Goal: Task Accomplishment & Management: Use online tool/utility

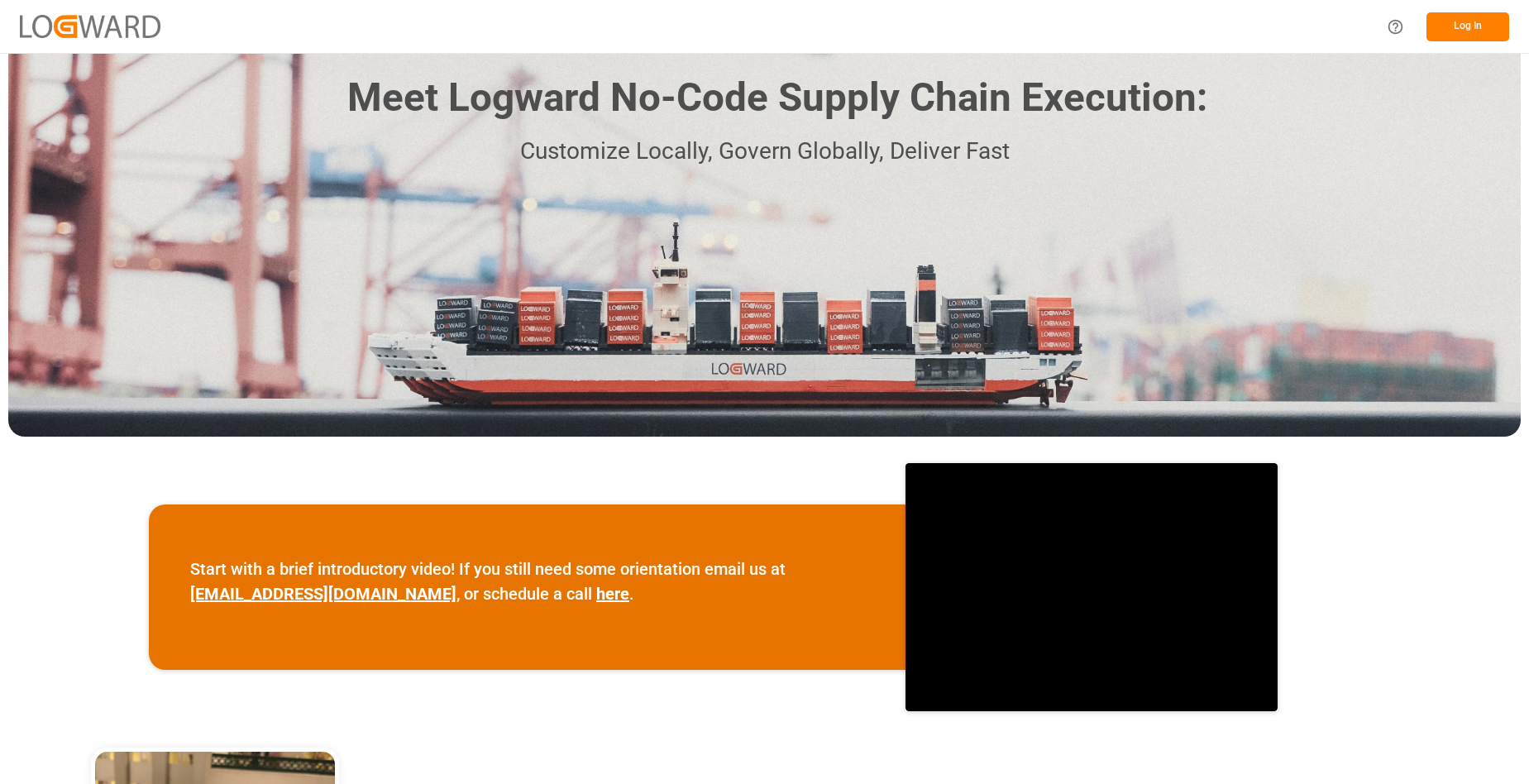
scroll to position [331, 0]
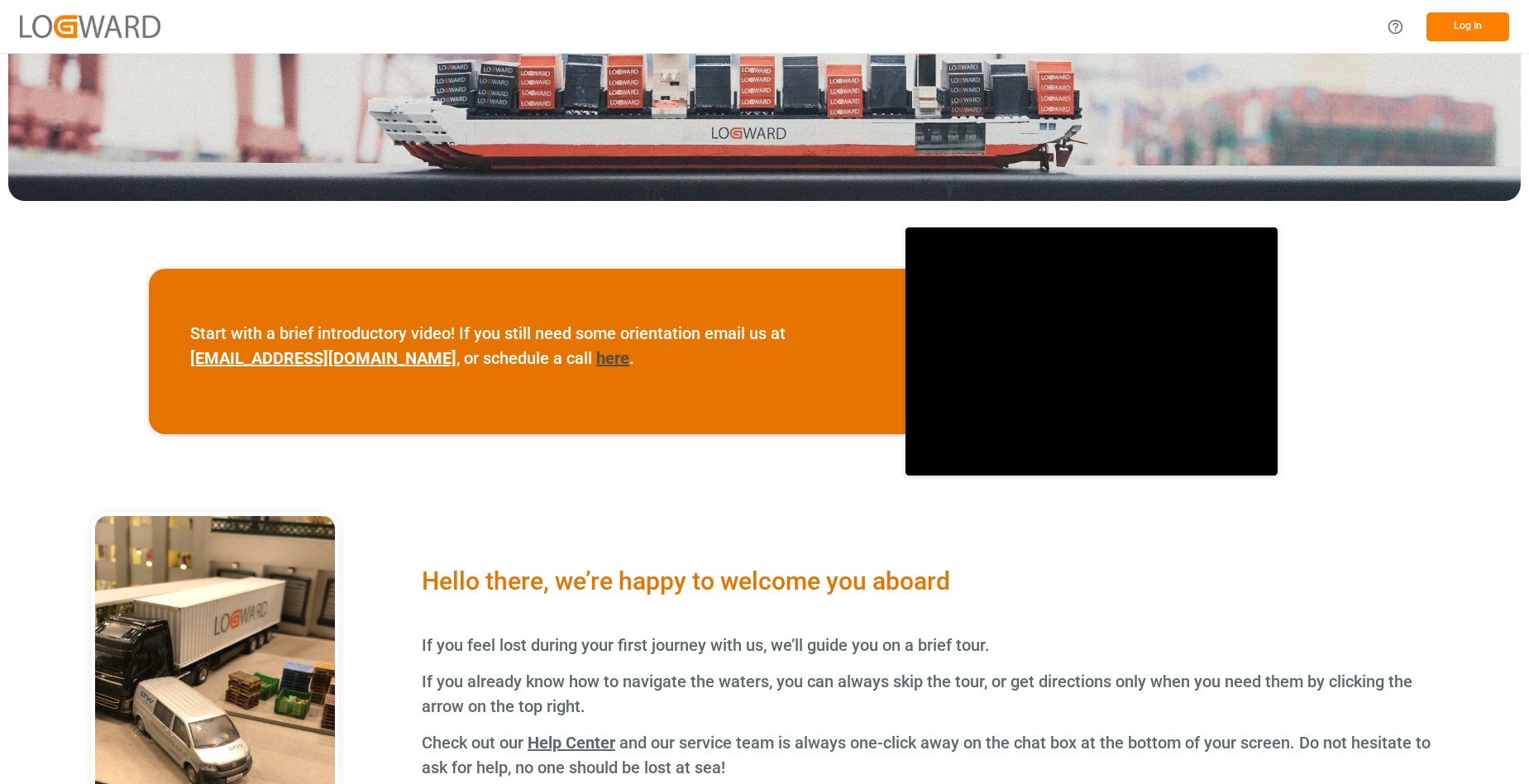
click at [596, 358] on link "here" at bounding box center [613, 358] width 33 height 20
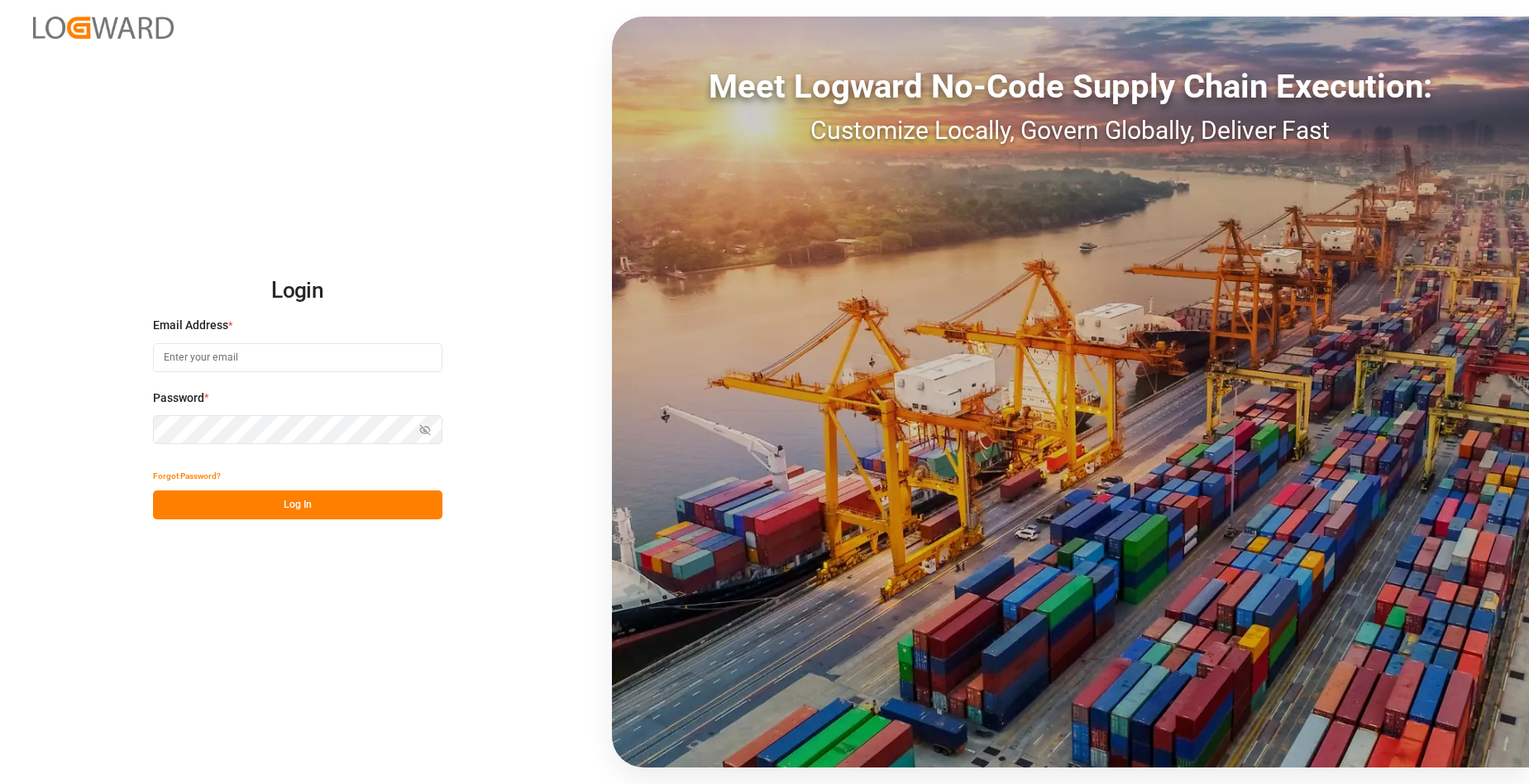
type input "[EMAIL_ADDRESS][DOMAIN_NAME]"
click at [239, 500] on button "Log In" at bounding box center [297, 505] width 290 height 29
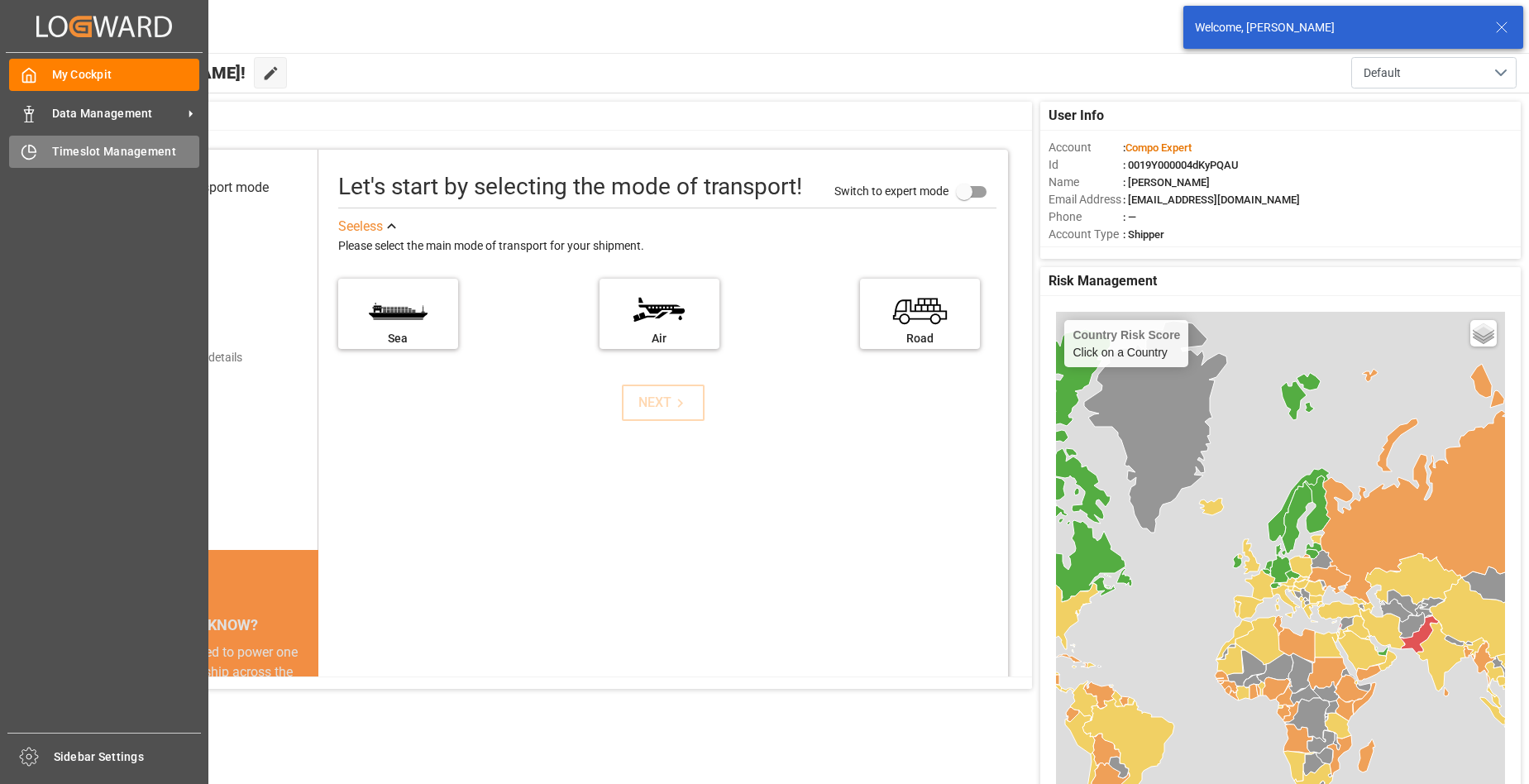
click at [46, 144] on div "Timeslot Management Timeslot Management" at bounding box center [104, 151] width 190 height 32
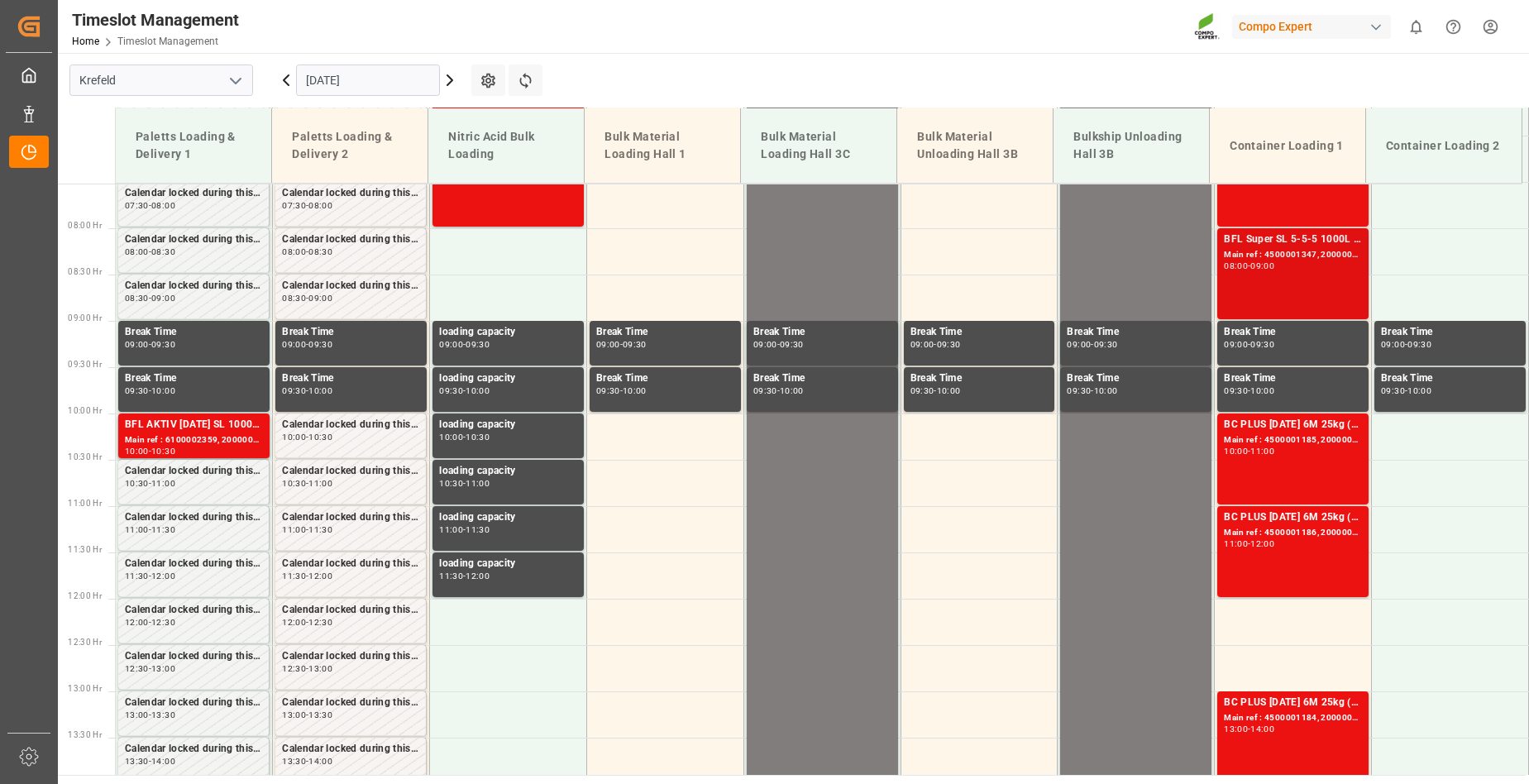
scroll to position [480, 0]
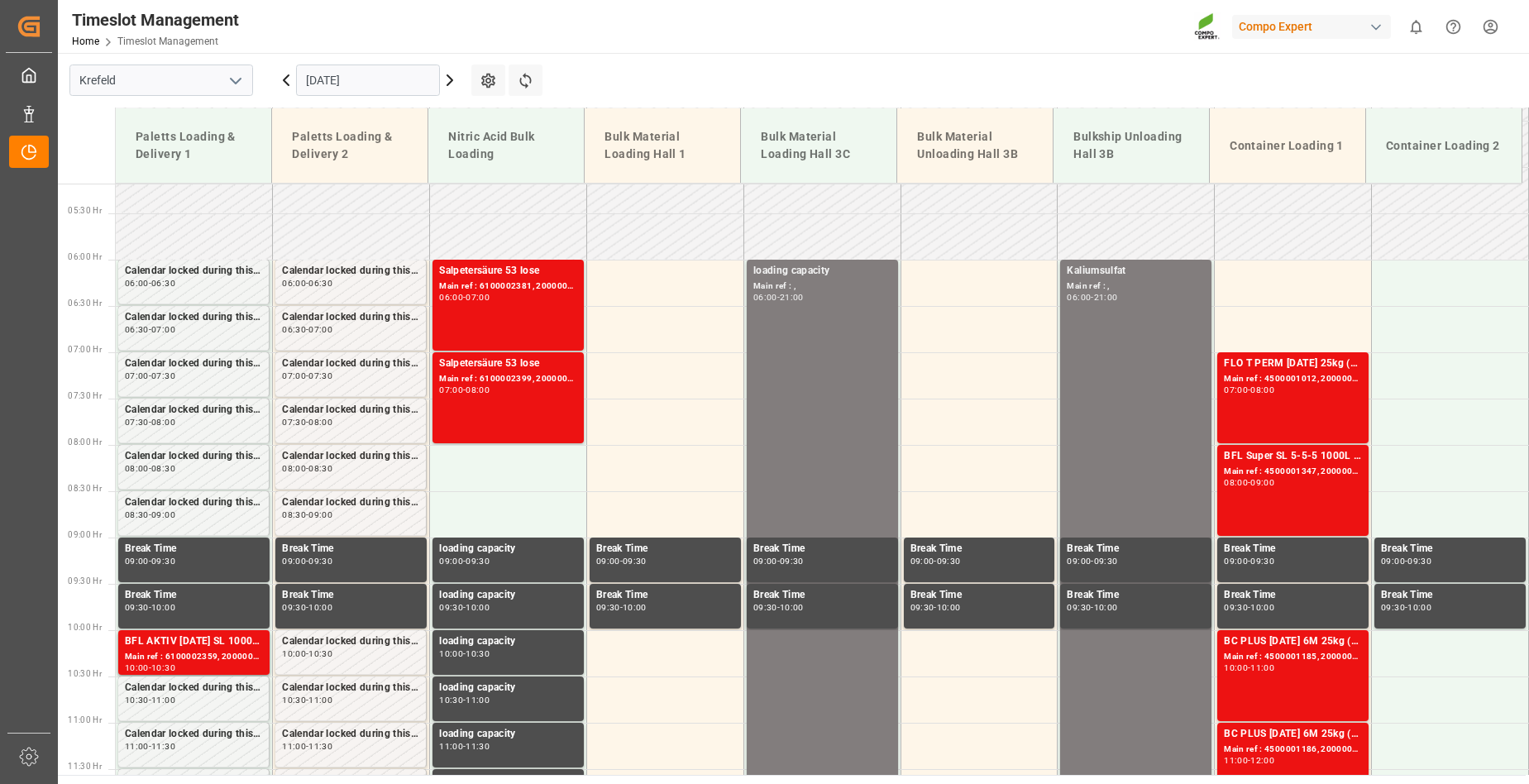
click at [448, 81] on icon at bounding box center [450, 81] width 20 height 20
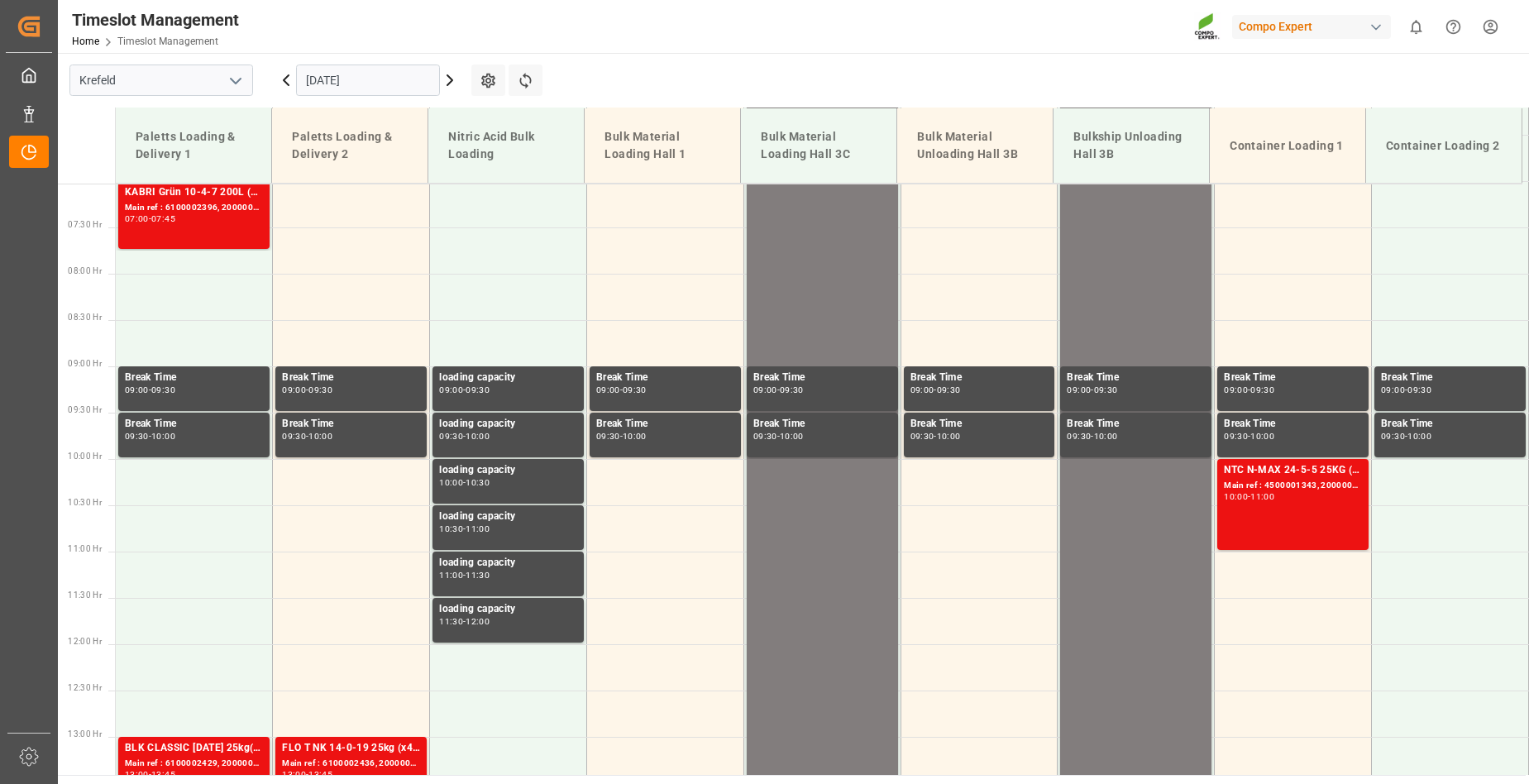
scroll to position [562, 0]
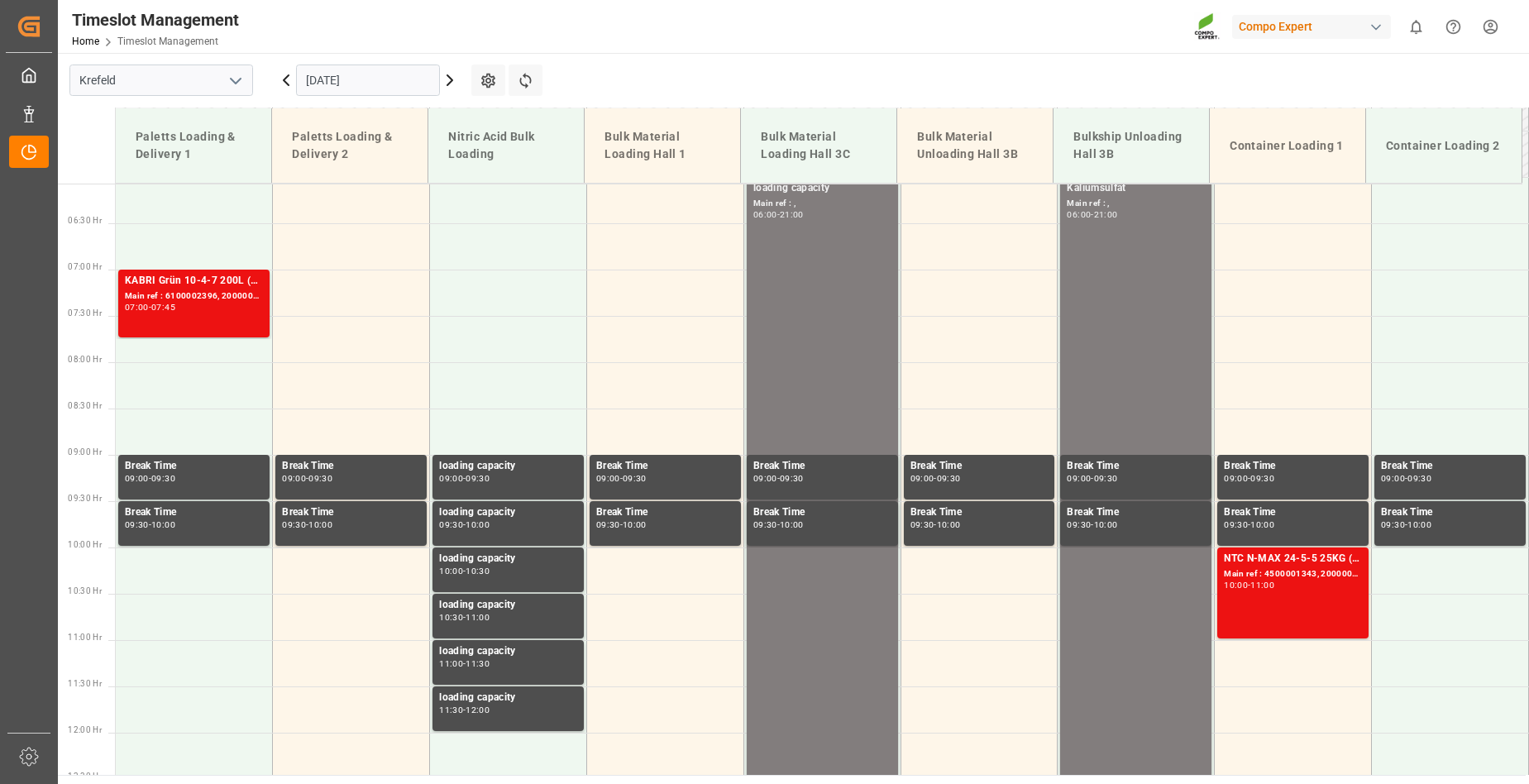
click at [451, 77] on icon at bounding box center [450, 81] width 20 height 20
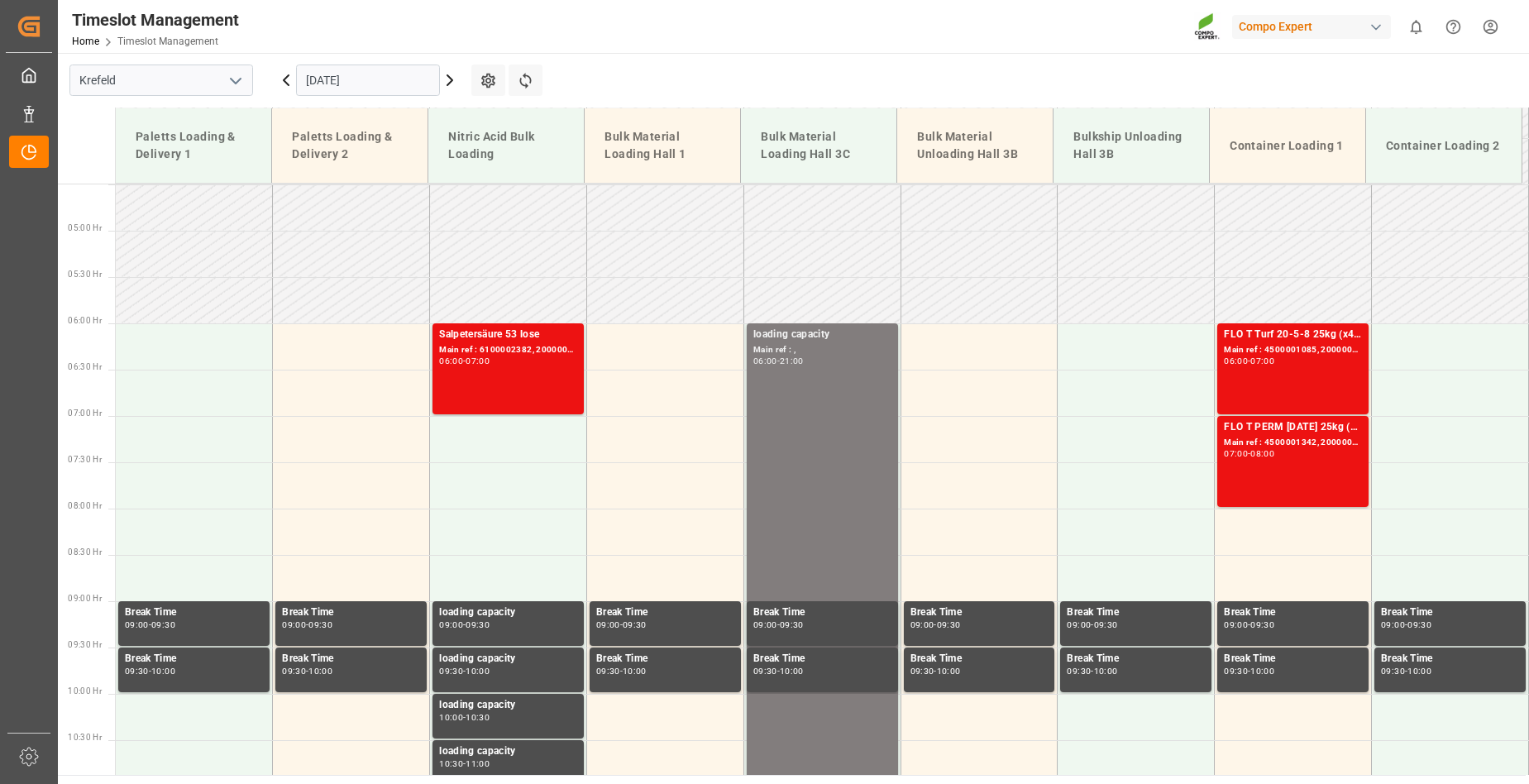
scroll to position [397, 0]
